Goal: Transaction & Acquisition: Purchase product/service

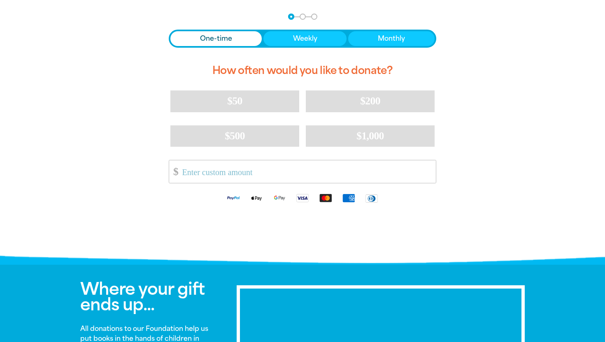
scroll to position [177, 0]
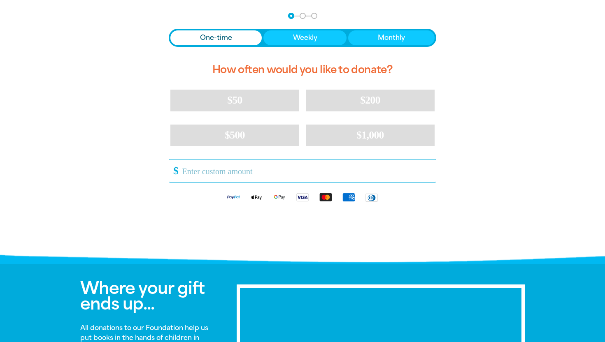
click at [271, 169] on input "Other Amount" at bounding box center [306, 171] width 259 height 23
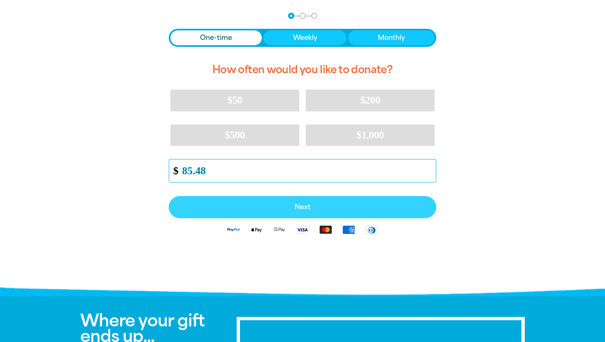
type input "85.48"
click at [304, 212] on button "Next" at bounding box center [302, 207] width 267 height 22
select select "AU"
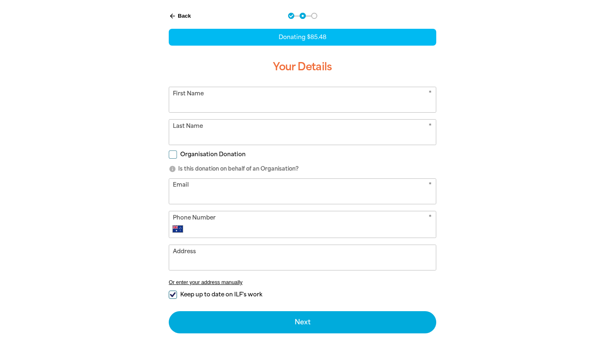
click at [270, 101] on input "First Name" at bounding box center [302, 99] width 267 height 25
type input "[PERSON_NAME]"
type input "[EMAIL_ADDRESS][DOMAIN_NAME]"
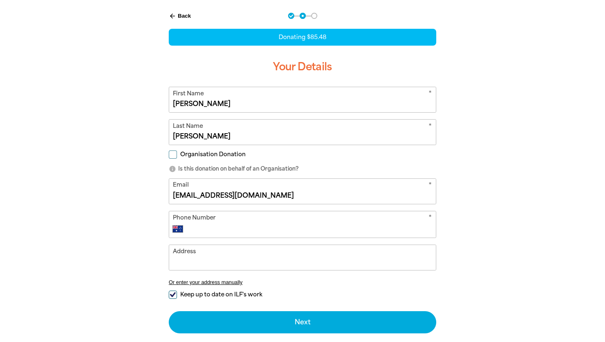
type input "[PHONE_NUMBER]"
type input "[STREET_ADDRESS]"
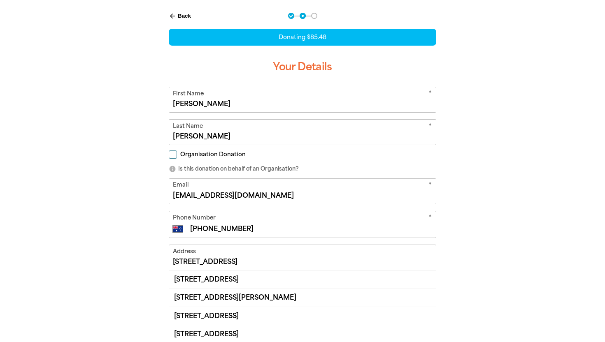
click at [227, 155] on span "Organisation Donation" at bounding box center [212, 155] width 65 height 8
click at [177, 155] on input "Organisation Donation" at bounding box center [173, 155] width 8 height 8
checkbox input "true"
select select "AU"
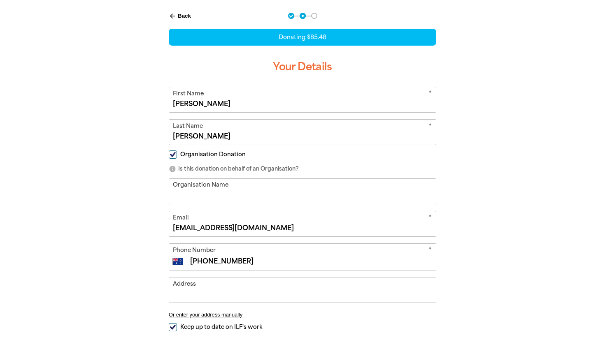
click at [223, 186] on input "Organisation Name" at bounding box center [302, 191] width 267 height 25
type input "Loose Parts Press"
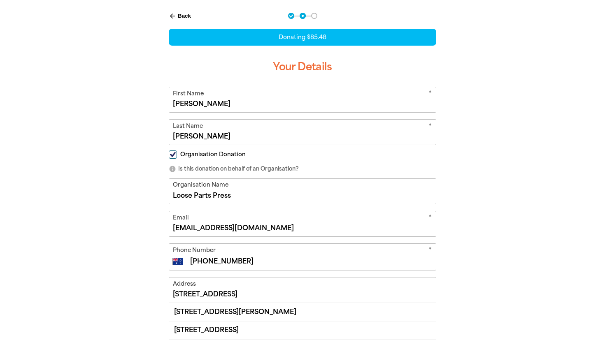
click at [147, 279] on div "arrow_back Back Step 1 Step 2 Step 3 Donating $85.48 Your Details * First Name …" at bounding box center [302, 251] width 313 height 498
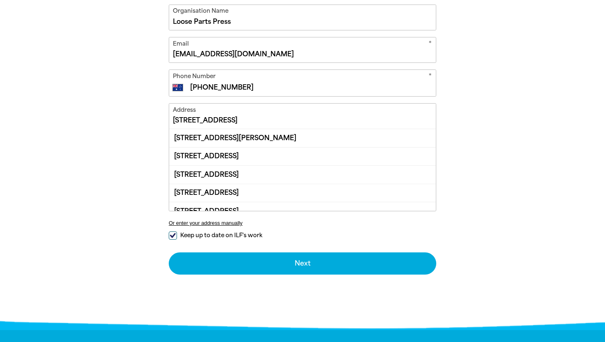
scroll to position [365, 0]
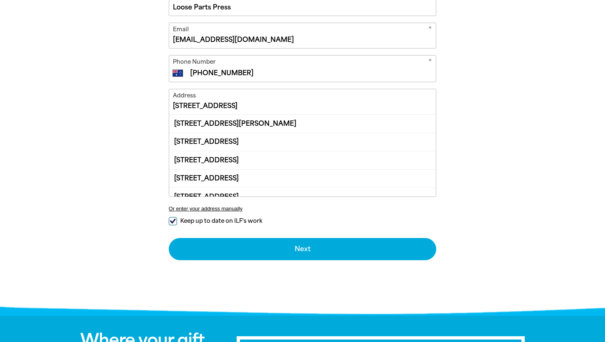
click at [208, 108] on input "[STREET_ADDRESS]" at bounding box center [302, 101] width 267 height 25
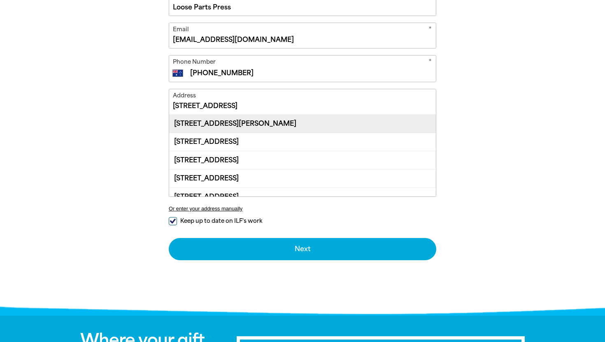
click at [279, 126] on div "[STREET_ADDRESS][PERSON_NAME]" at bounding box center [302, 124] width 267 height 18
type input "[STREET_ADDRESS][PERSON_NAME]"
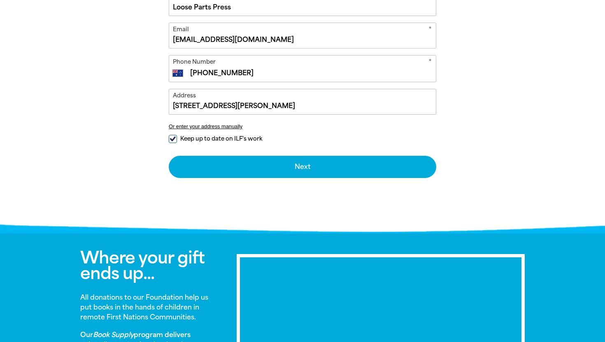
click at [230, 137] on span "Keep up to date on ILF's work" at bounding box center [221, 139] width 82 height 8
click at [177, 137] on input "Keep up to date on ILF's work" at bounding box center [173, 139] width 8 height 8
checkbox input "false"
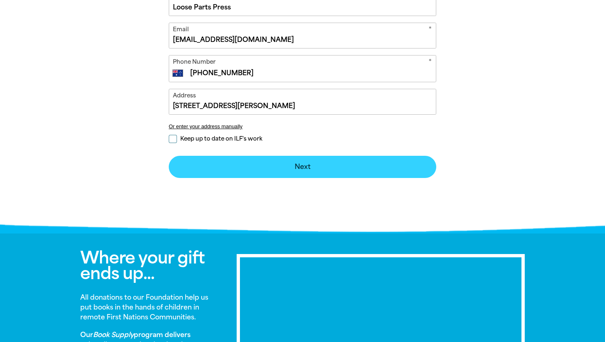
click at [286, 163] on button "Next chevron_right" at bounding box center [302, 167] width 267 height 22
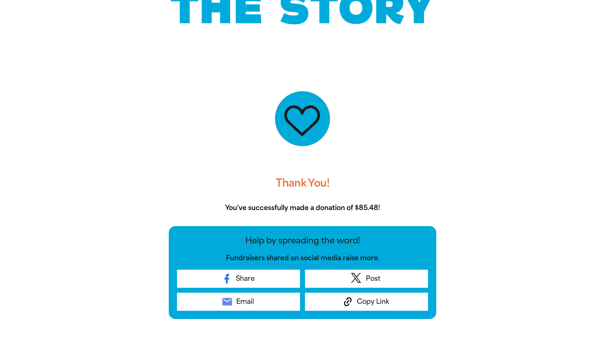
scroll to position [0, 0]
